Goal: Task Accomplishment & Management: Manage account settings

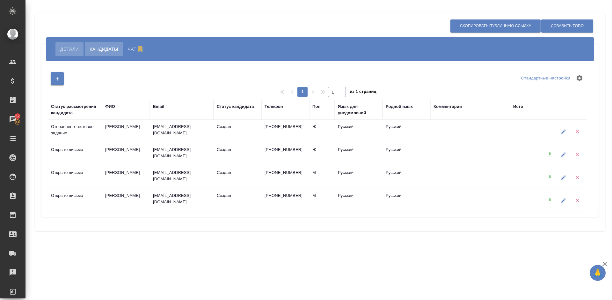
click at [76, 44] on button "Детали" at bounding box center [69, 49] width 28 height 14
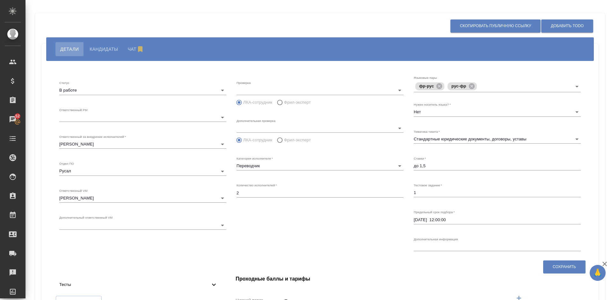
click at [100, 253] on div "Статус В работе inProgress Ответственный PM ​ 6188e49df9de1a681d7e552a Ответств…" at bounding box center [142, 164] width 177 height 188
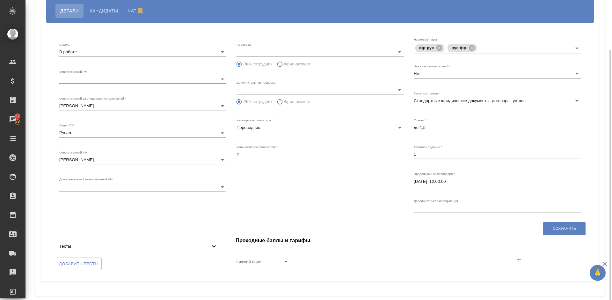
scroll to position [47, 0]
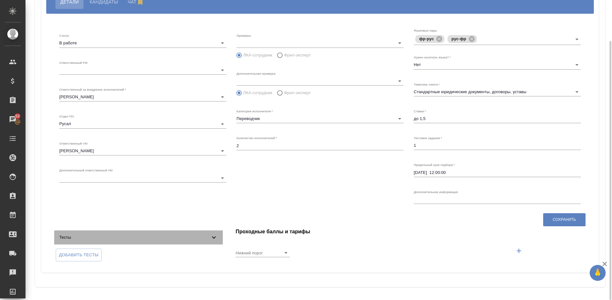
click at [136, 234] on span "Тесты" at bounding box center [134, 237] width 151 height 6
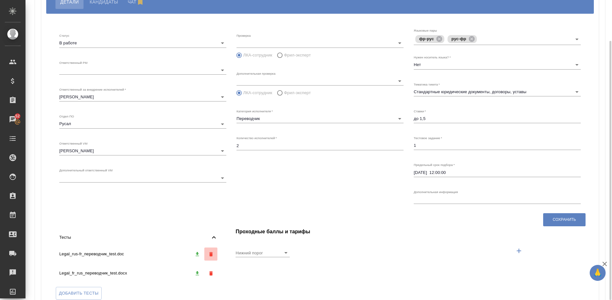
click at [211, 252] on icon "button" at bounding box center [211, 254] width 4 height 4
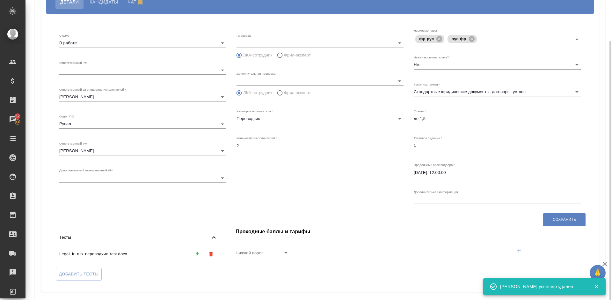
click at [211, 253] on icon "button" at bounding box center [211, 254] width 4 height 4
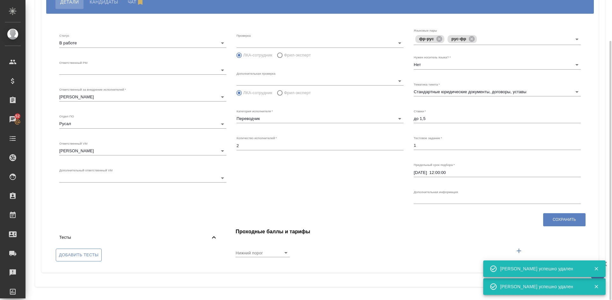
click at [79, 254] on span "Добавить тесты" at bounding box center [79, 254] width 40 height 7
click at [0, 0] on input "Добавить тесты" at bounding box center [0, 0] width 0 height 0
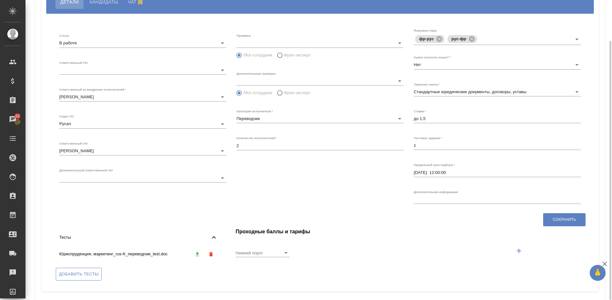
click at [90, 273] on span "Добавить тесты" at bounding box center [79, 273] width 40 height 7
click at [0, 0] on input "Добавить тесты" at bounding box center [0, 0] width 0 height 0
click at [556, 221] on span "Сохранить" at bounding box center [564, 219] width 23 height 5
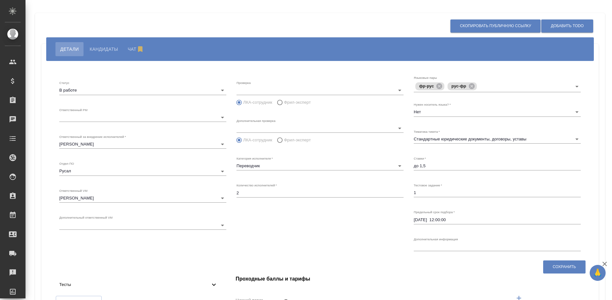
click at [198, 284] on span "Тесты" at bounding box center [134, 284] width 151 height 6
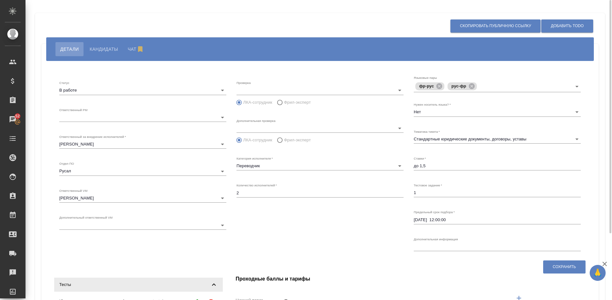
click at [102, 44] on button "Кандидаты" at bounding box center [104, 49] width 38 height 14
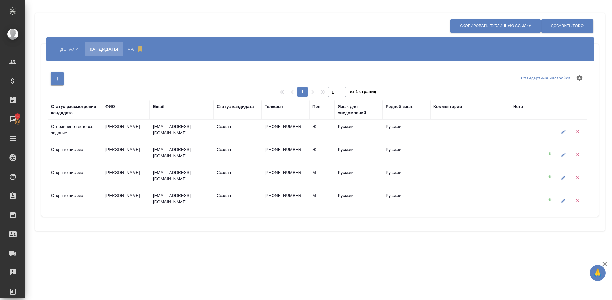
click at [70, 46] on span "Детали" at bounding box center [69, 49] width 18 height 8
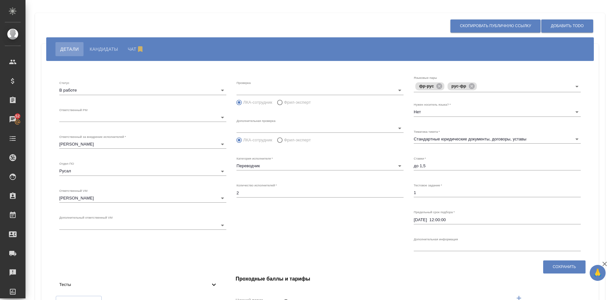
click at [192, 116] on body "🙏 .cls-1 fill:#fff; AWATERA Lazareva Anastasia Клиенты Спецификации Заказы 52 Ч…" at bounding box center [306, 150] width 612 height 300
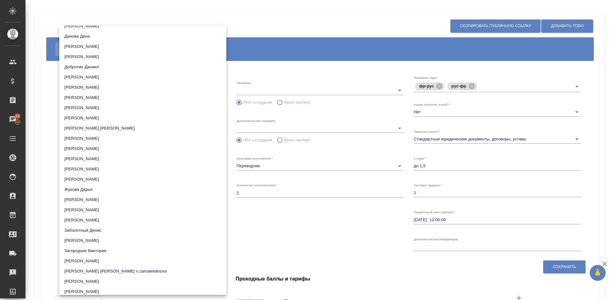
scroll to position [2295, 0]
click at [130, 217] on li "[PERSON_NAME]" at bounding box center [142, 217] width 167 height 10
type input "6188e49df9de1a681d7e552e"
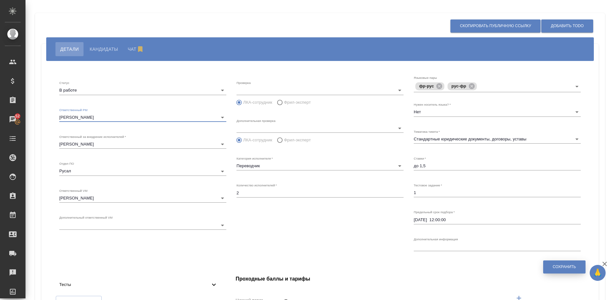
click at [569, 265] on span "Сохранить" at bounding box center [564, 266] width 23 height 5
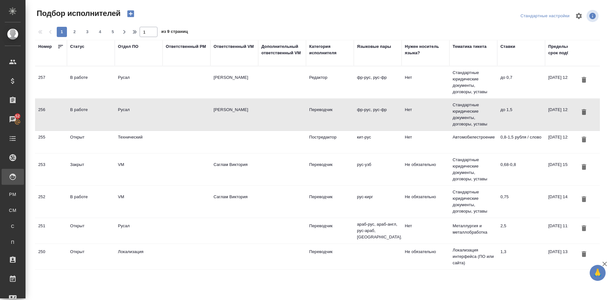
click at [169, 82] on td at bounding box center [187, 82] width 48 height 22
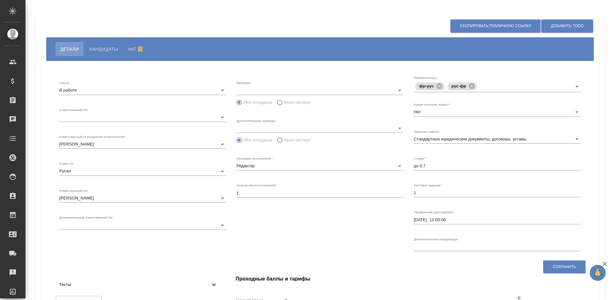
click at [172, 114] on body "🙏 .cls-1 fill:#fff; AWATERA [PERSON_NAME] Спецификации Заказы Чаты Todo Проекты…" at bounding box center [306, 150] width 612 height 300
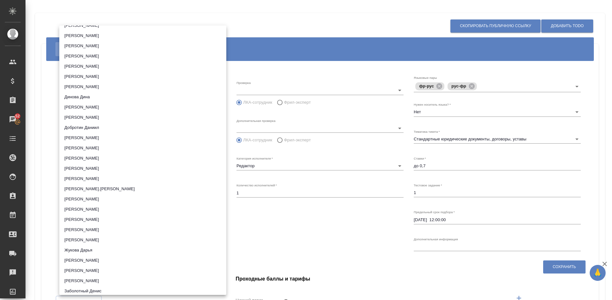
scroll to position [2250, 0]
click at [138, 261] on li "[PERSON_NAME]" at bounding box center [142, 263] width 167 height 10
type input "6188e49df9de1a681d7e552e"
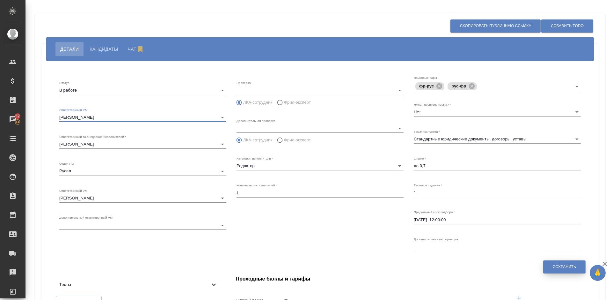
click at [560, 267] on span "Сохранить" at bounding box center [564, 266] width 23 height 5
